Goal: Task Accomplishment & Management: Manage account settings

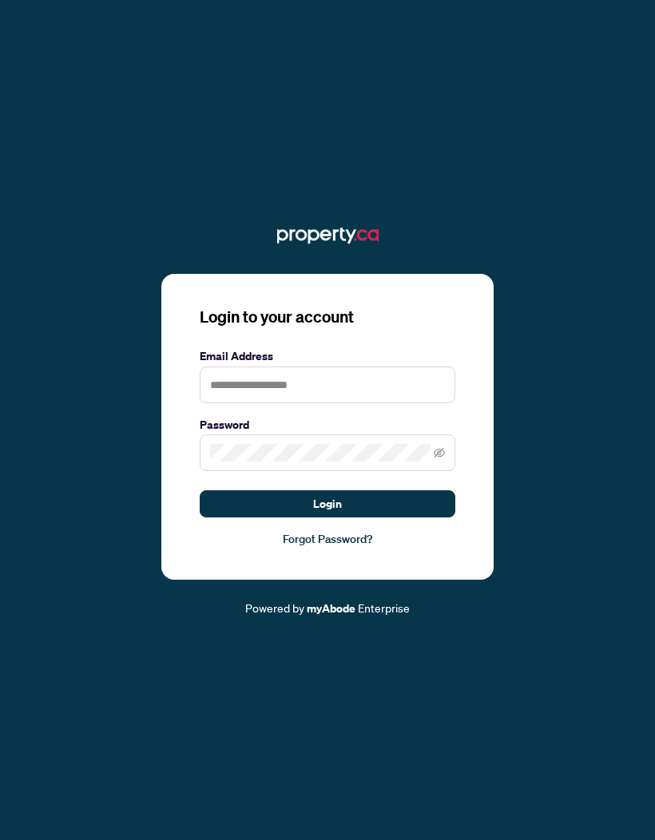
click at [375, 403] on input "text" at bounding box center [328, 385] width 256 height 37
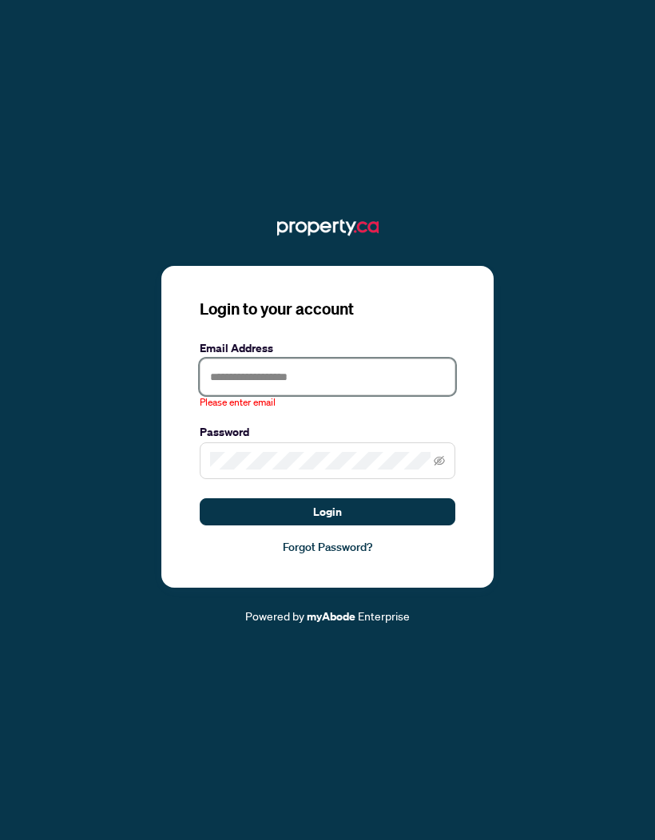
type input "**********"
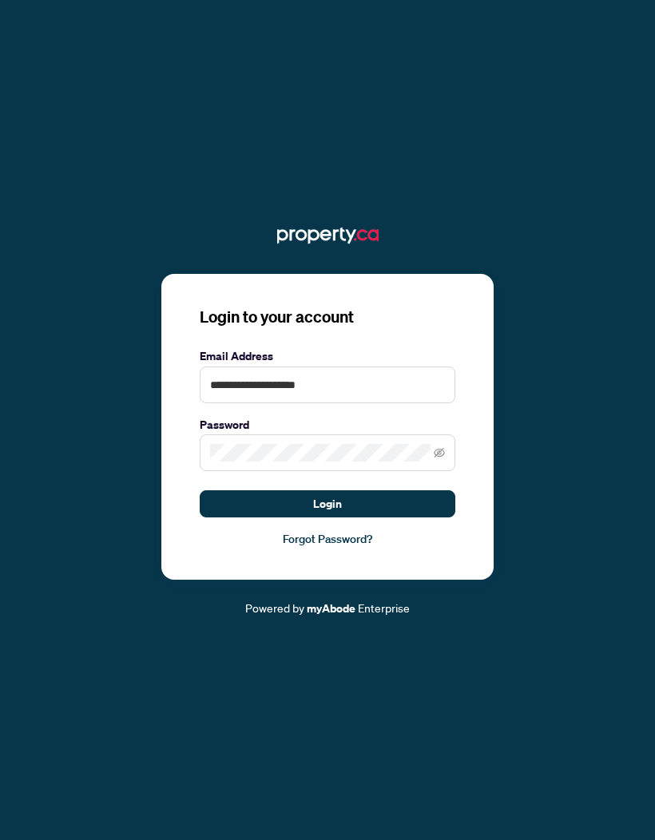
click at [364, 518] on button "Login" at bounding box center [328, 503] width 256 height 27
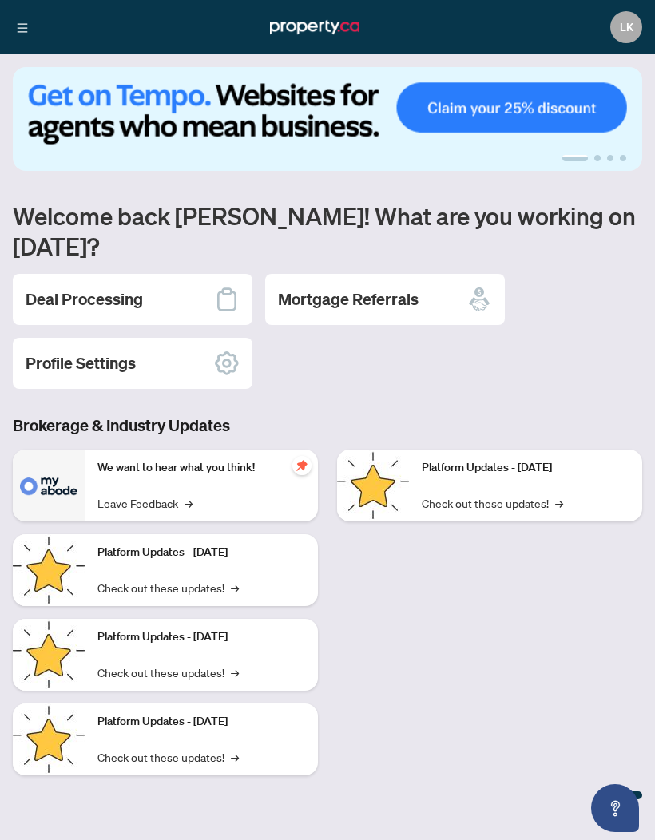
click at [174, 281] on div "Deal Processing" at bounding box center [133, 299] width 240 height 51
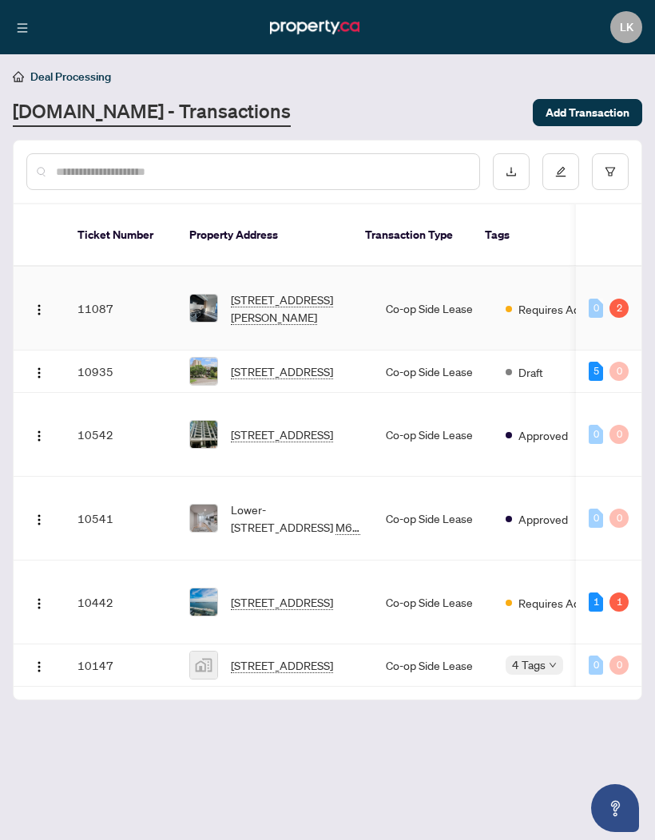
click at [285, 295] on span "[STREET_ADDRESS][PERSON_NAME]" at bounding box center [295, 308] width 129 height 35
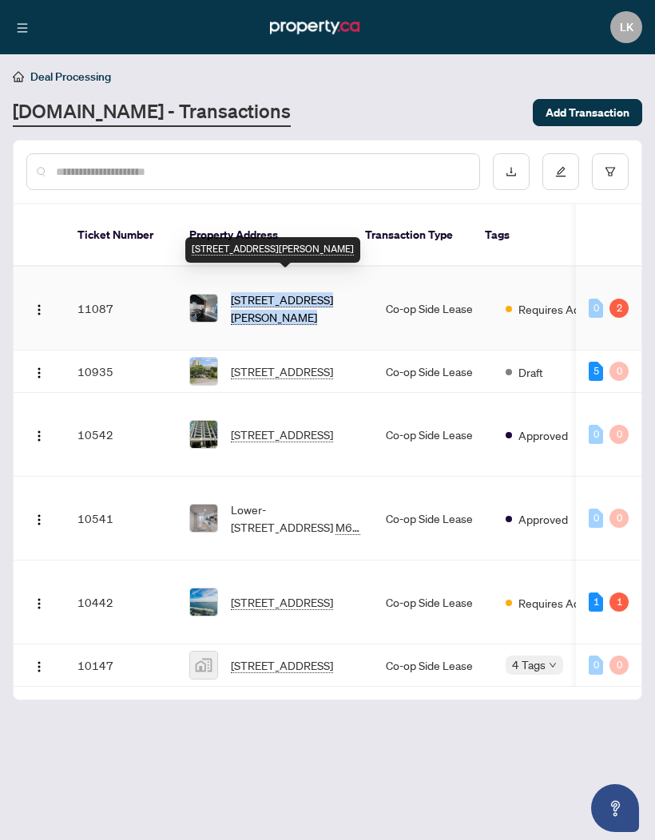
click at [268, 302] on span "[STREET_ADDRESS][PERSON_NAME]" at bounding box center [295, 308] width 129 height 35
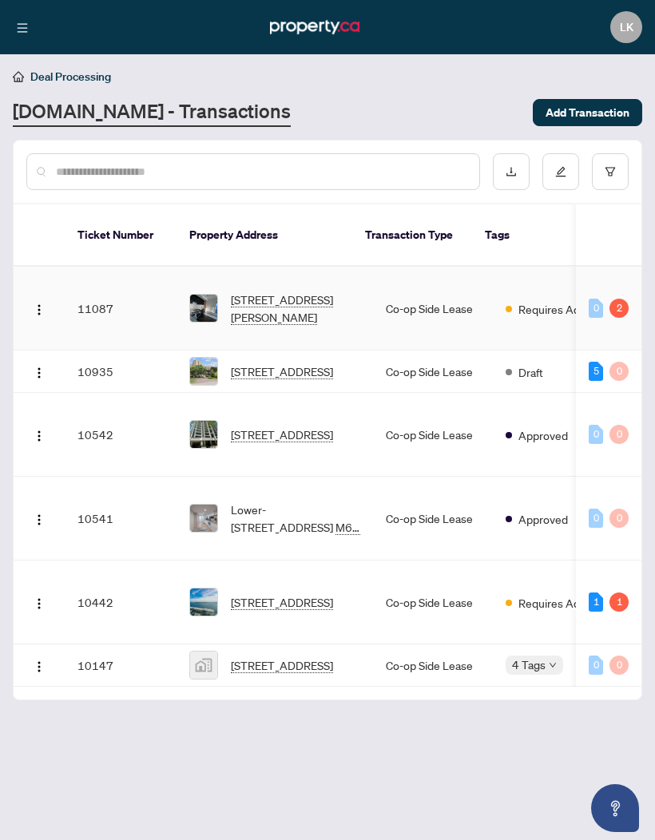
click at [627, 299] on div "2" at bounding box center [618, 308] width 19 height 19
click at [619, 299] on div "2" at bounding box center [618, 308] width 19 height 19
click at [616, 299] on div "2" at bounding box center [618, 308] width 19 height 19
click at [99, 292] on td "11087" at bounding box center [121, 309] width 112 height 84
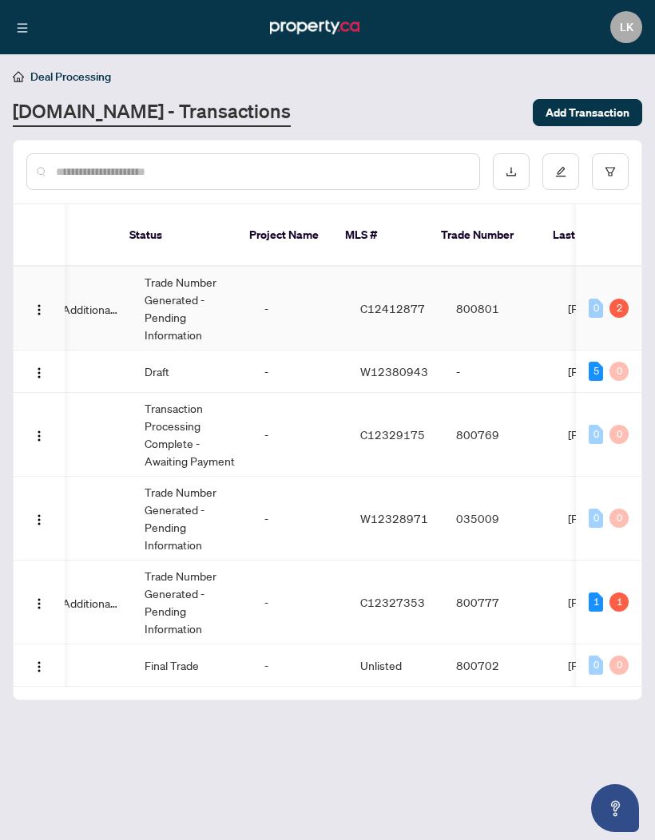
scroll to position [0, 542]
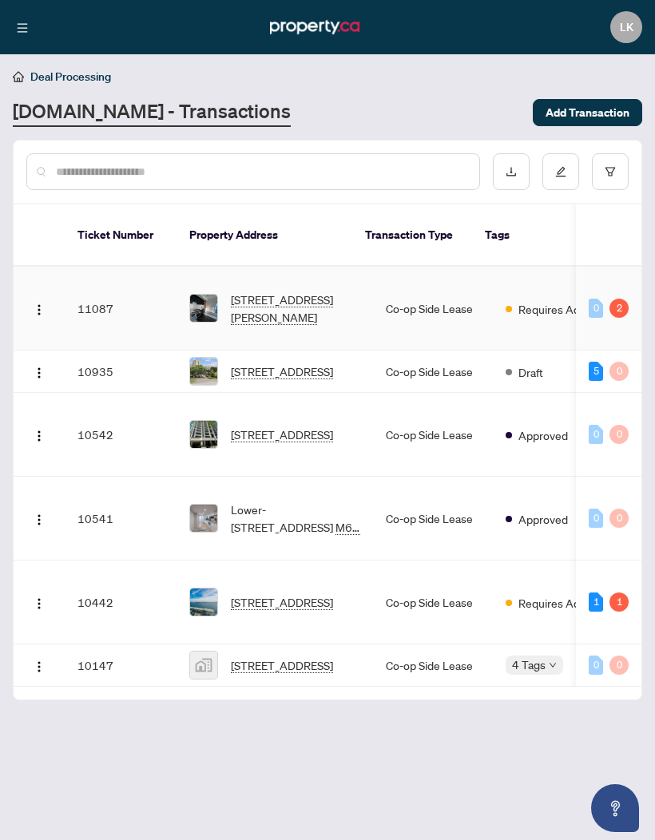
click at [261, 291] on span "[STREET_ADDRESS][PERSON_NAME]" at bounding box center [295, 308] width 129 height 35
click at [424, 164] on input "text" at bounding box center [261, 172] width 411 height 18
click at [418, 107] on div "[DOMAIN_NAME] - Transactions" at bounding box center [268, 112] width 510 height 29
click at [37, 304] on img "button" at bounding box center [39, 310] width 13 height 13
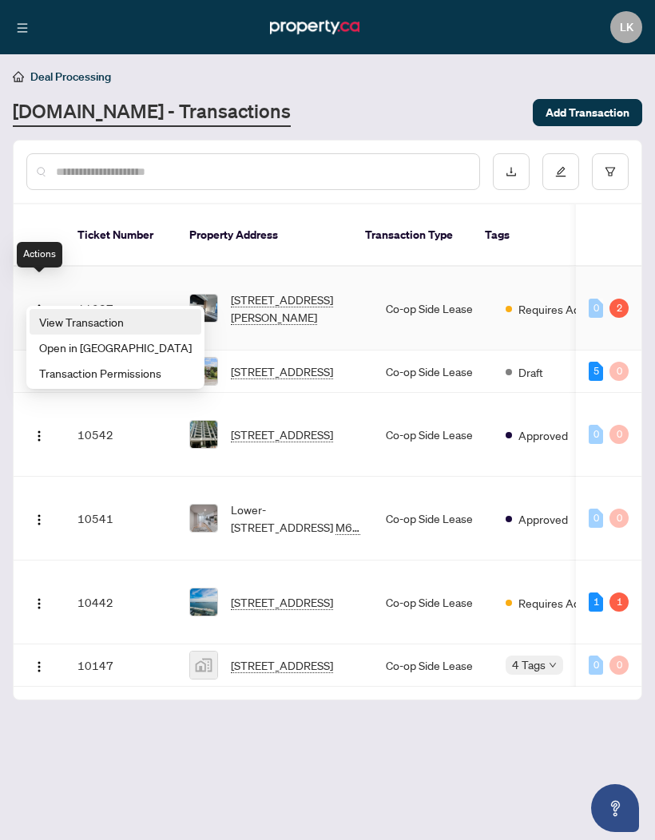
click at [93, 322] on span "View Transaction" at bounding box center [115, 322] width 153 height 18
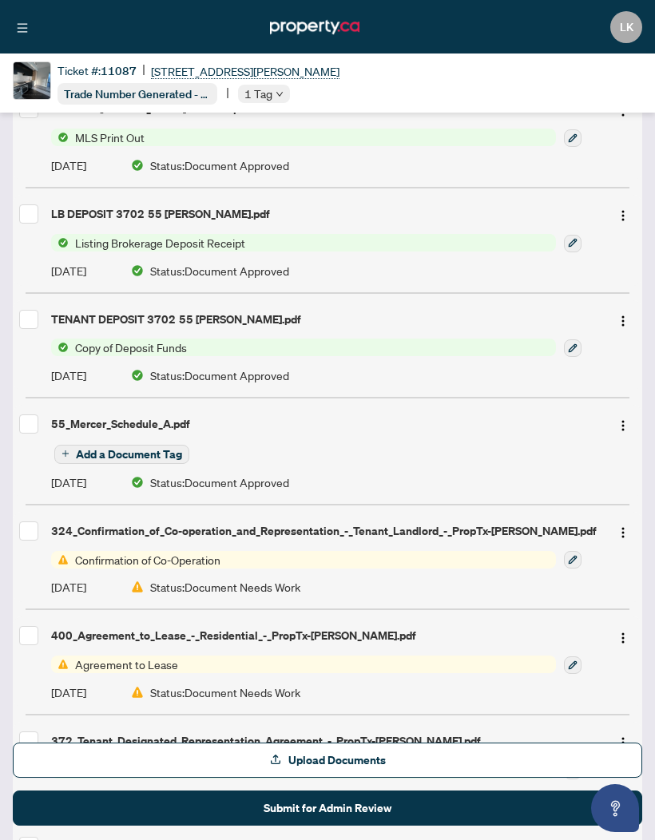
click at [574, 559] on icon "button" at bounding box center [573, 560] width 10 height 10
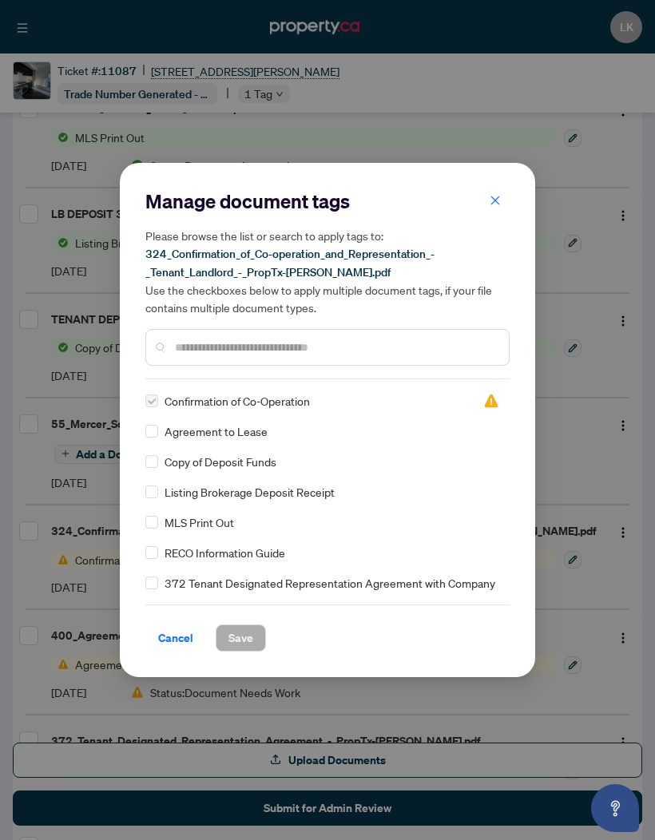
click at [498, 205] on icon "close" at bounding box center [495, 200] width 11 height 11
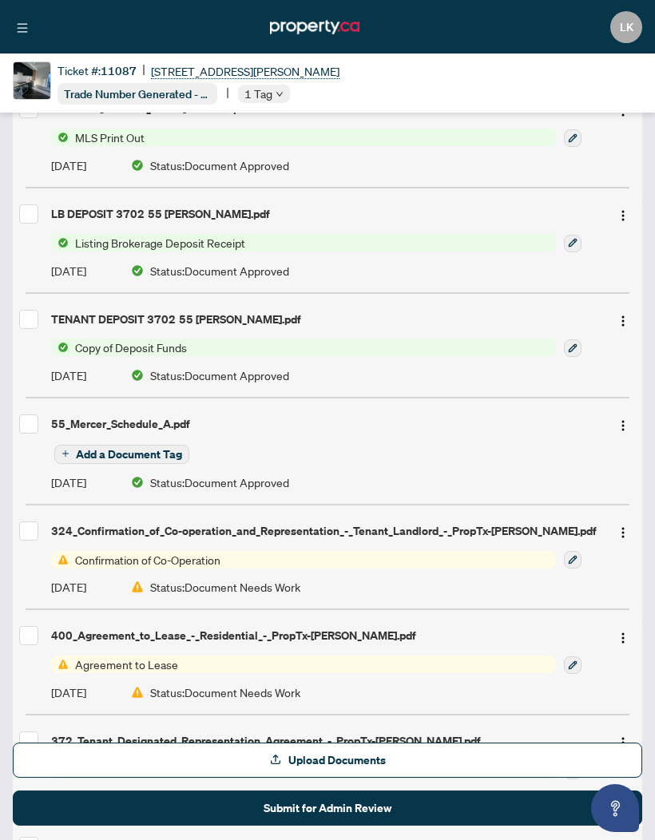
click at [247, 537] on div "324_Confirmation_of_Co-operation_and_Representation_-_Tenant_Landlord_-_PropTx-…" at bounding box center [324, 531] width 546 height 18
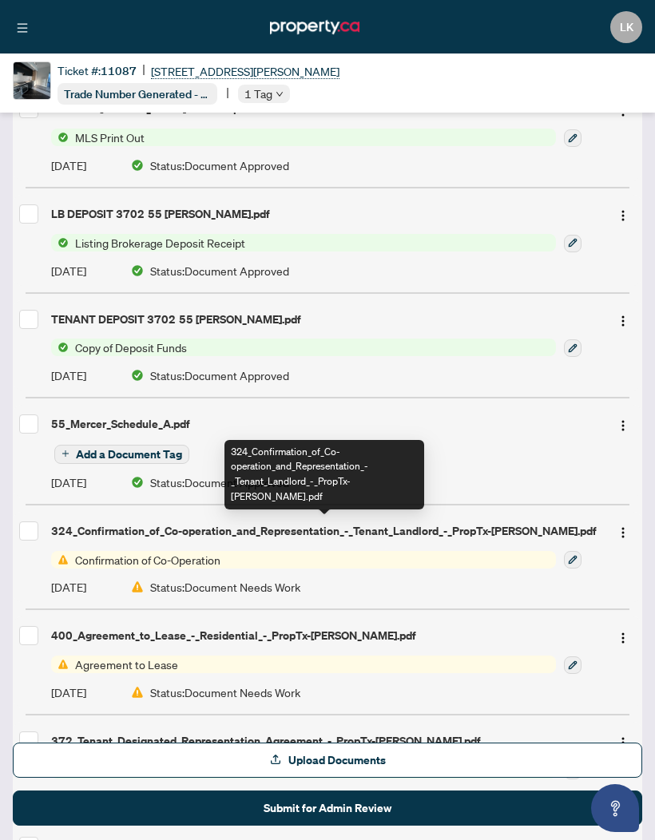
click at [212, 578] on span "Status: Document Needs Work" at bounding box center [225, 587] width 150 height 18
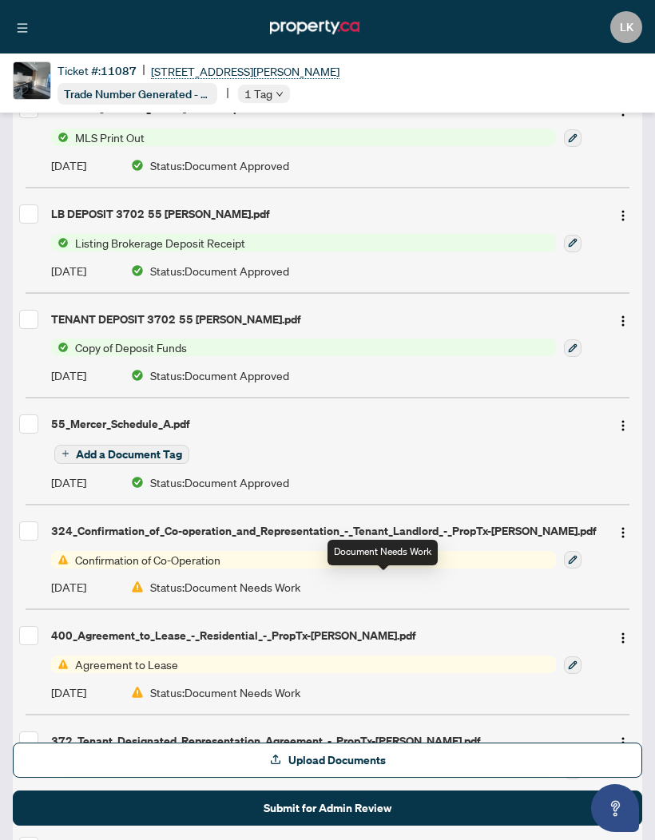
click at [628, 526] on img "button" at bounding box center [623, 532] width 13 height 13
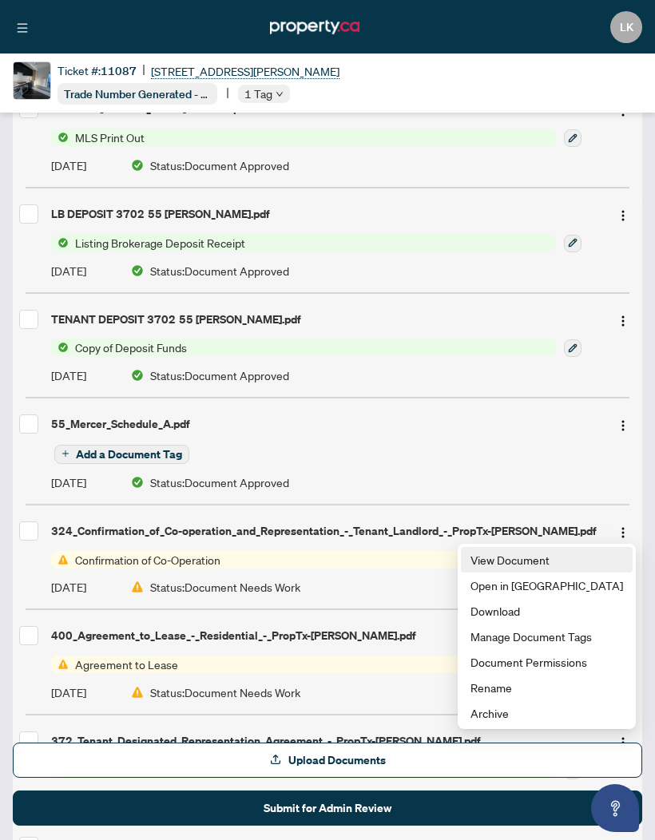
click at [546, 552] on span "View Document" at bounding box center [546, 560] width 153 height 18
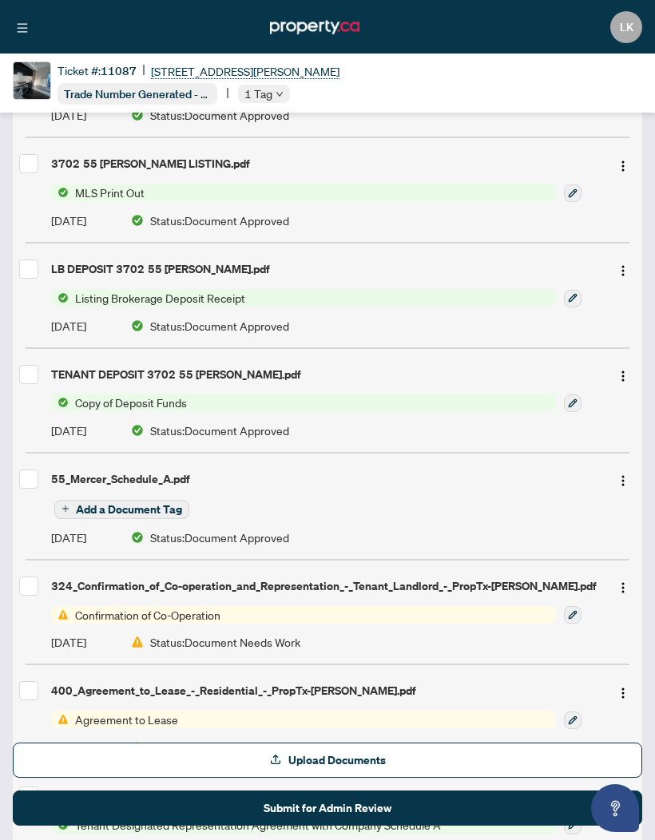
scroll to position [247, 0]
click at [577, 611] on icon "button" at bounding box center [573, 614] width 10 height 10
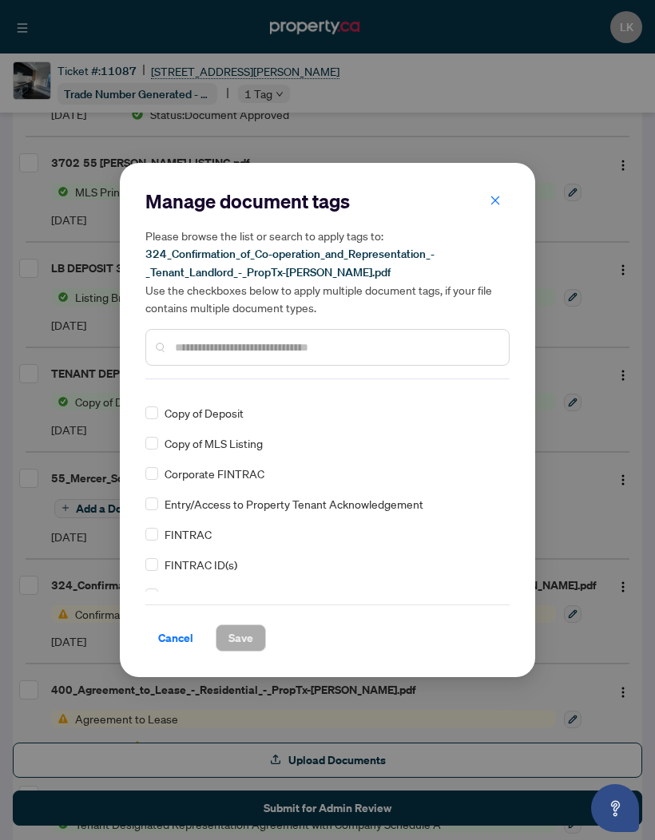
click at [149, 386] on div "Manage document tags Please browse the list or search to apply tags to: 324_Con…" at bounding box center [327, 420] width 364 height 463
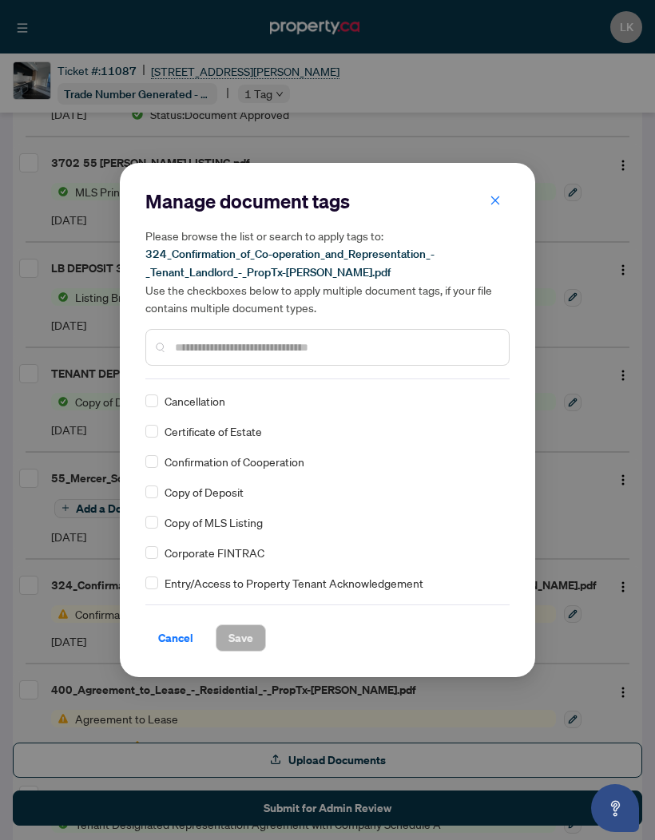
scroll to position [466, 0]
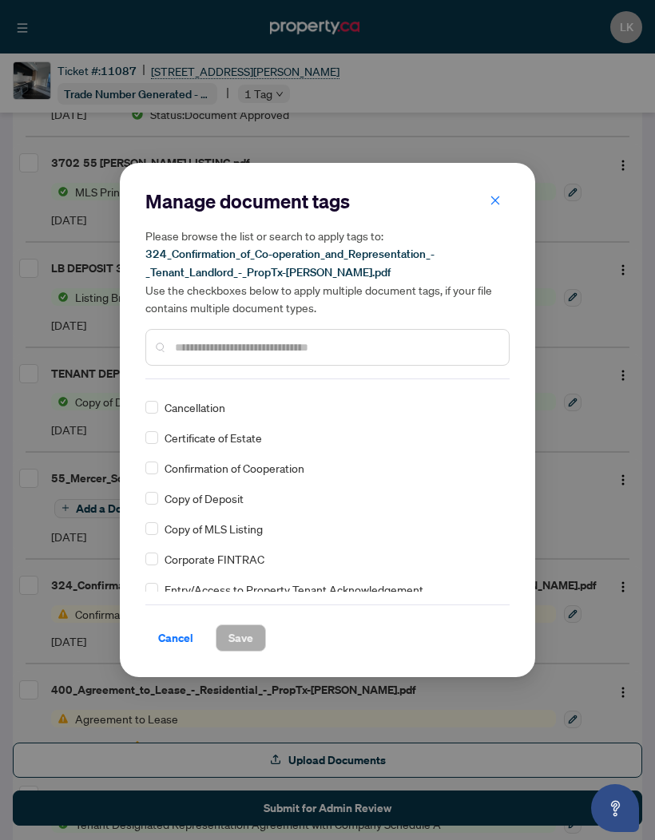
click at [157, 459] on label at bounding box center [151, 468] width 13 height 18
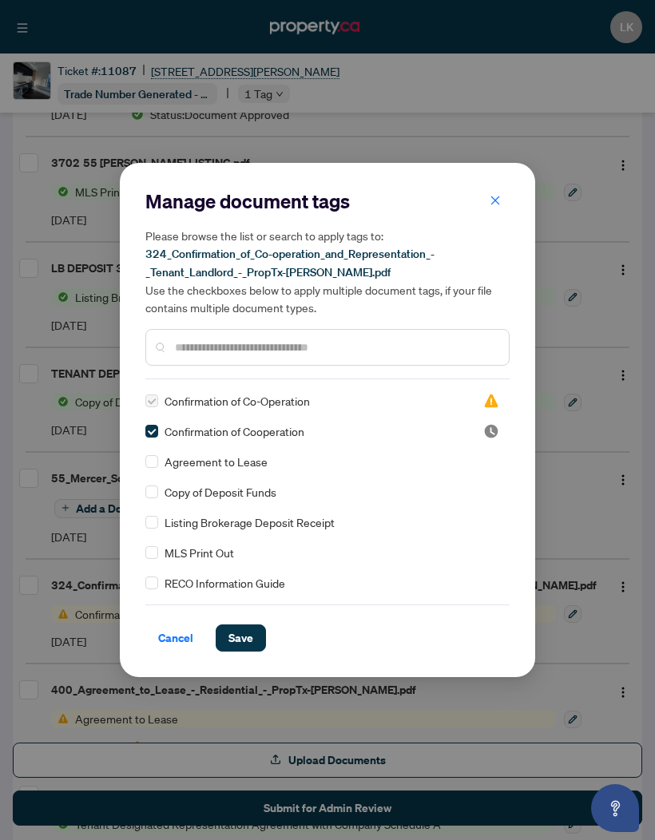
scroll to position [0, 0]
click at [252, 630] on span "Save" at bounding box center [240, 638] width 25 height 26
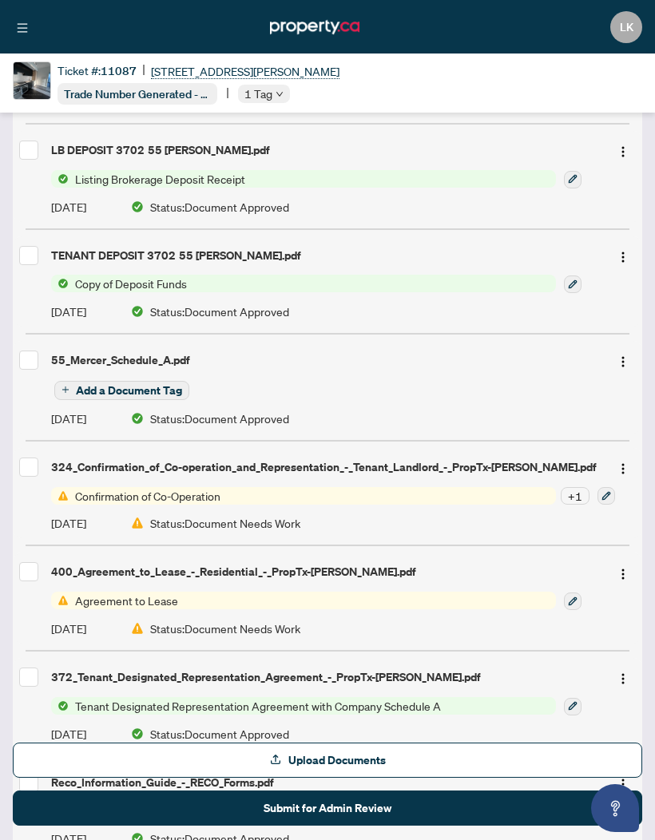
scroll to position [369, 0]
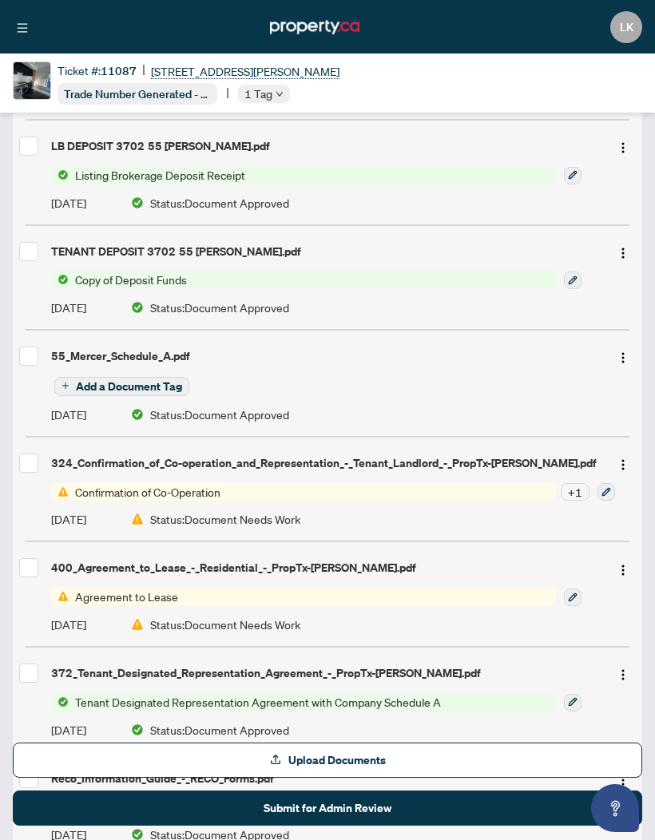
click at [605, 438] on div "[STREET_ADDRESS][PERSON_NAME] - Invoice.pdf [DATE] Status: Document Approved 37…" at bounding box center [327, 392] width 629 height 927
